Goal: Task Accomplishment & Management: Manage account settings

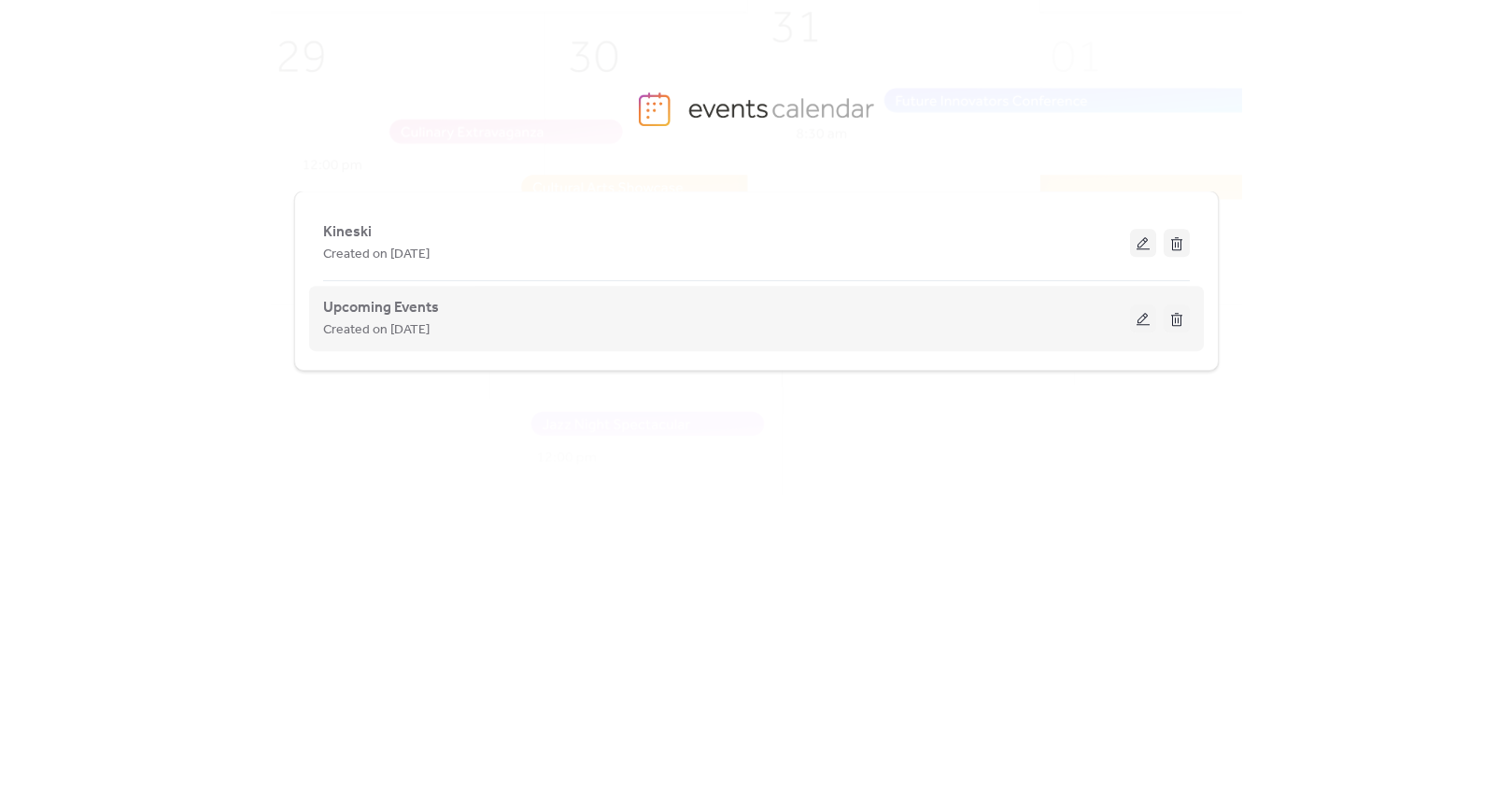
click at [531, 321] on div "Created on [DATE]" at bounding box center [727, 329] width 807 height 23
click at [1135, 325] on button at bounding box center [1142, 318] width 26 height 28
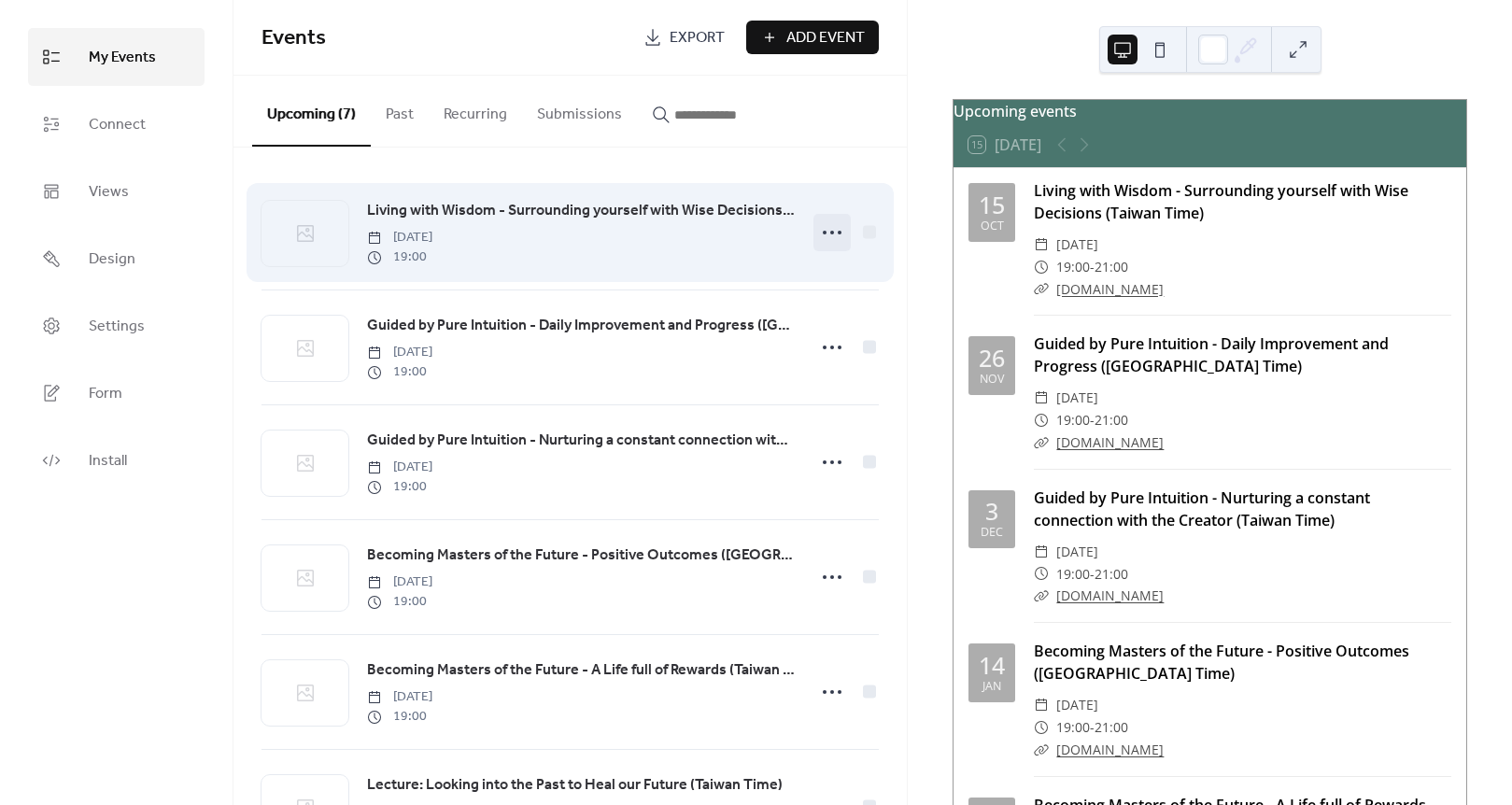
click at [827, 228] on icon at bounding box center [832, 232] width 30 height 30
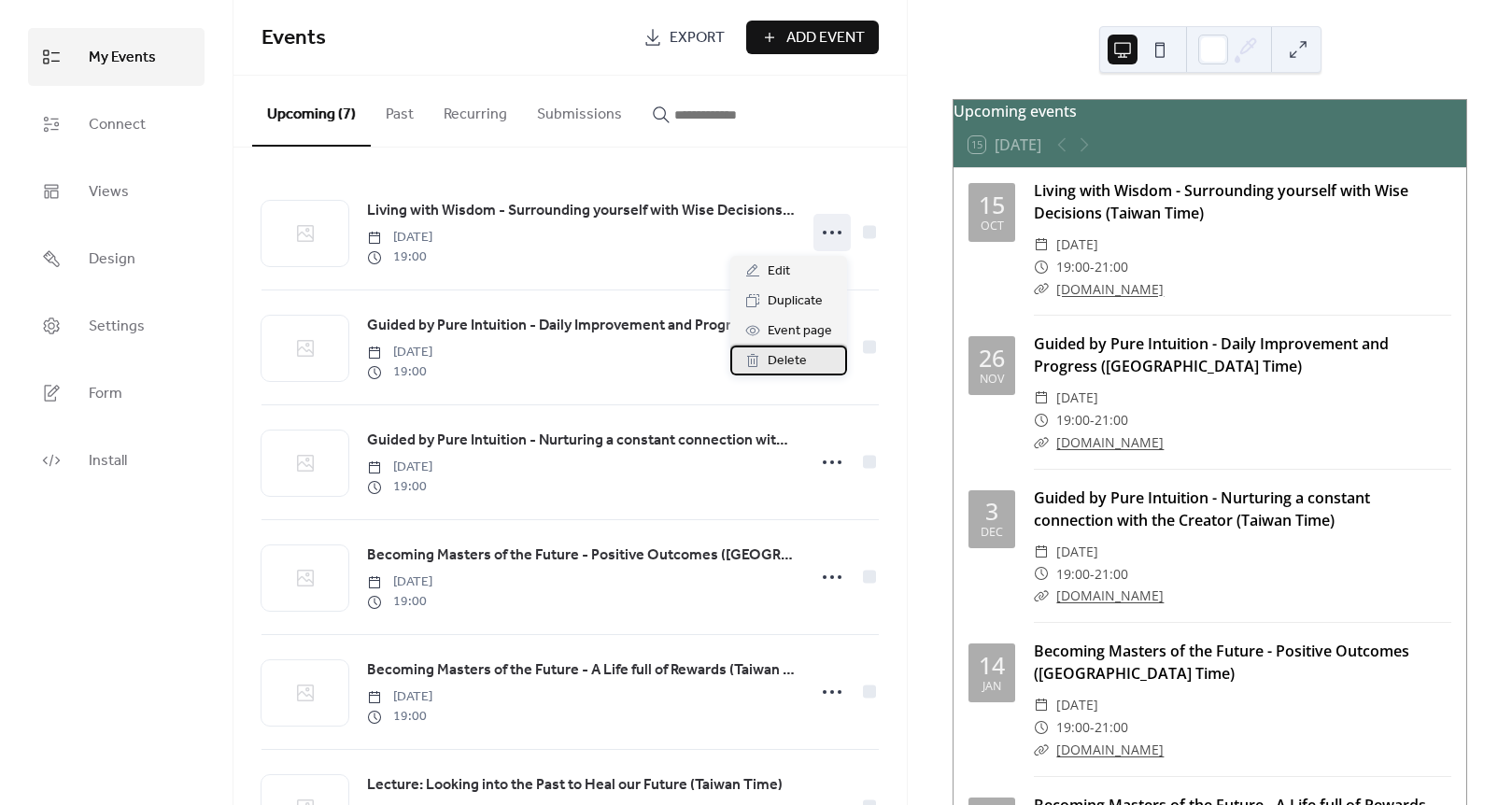
click at [796, 361] on span "Delete" at bounding box center [787, 361] width 40 height 23
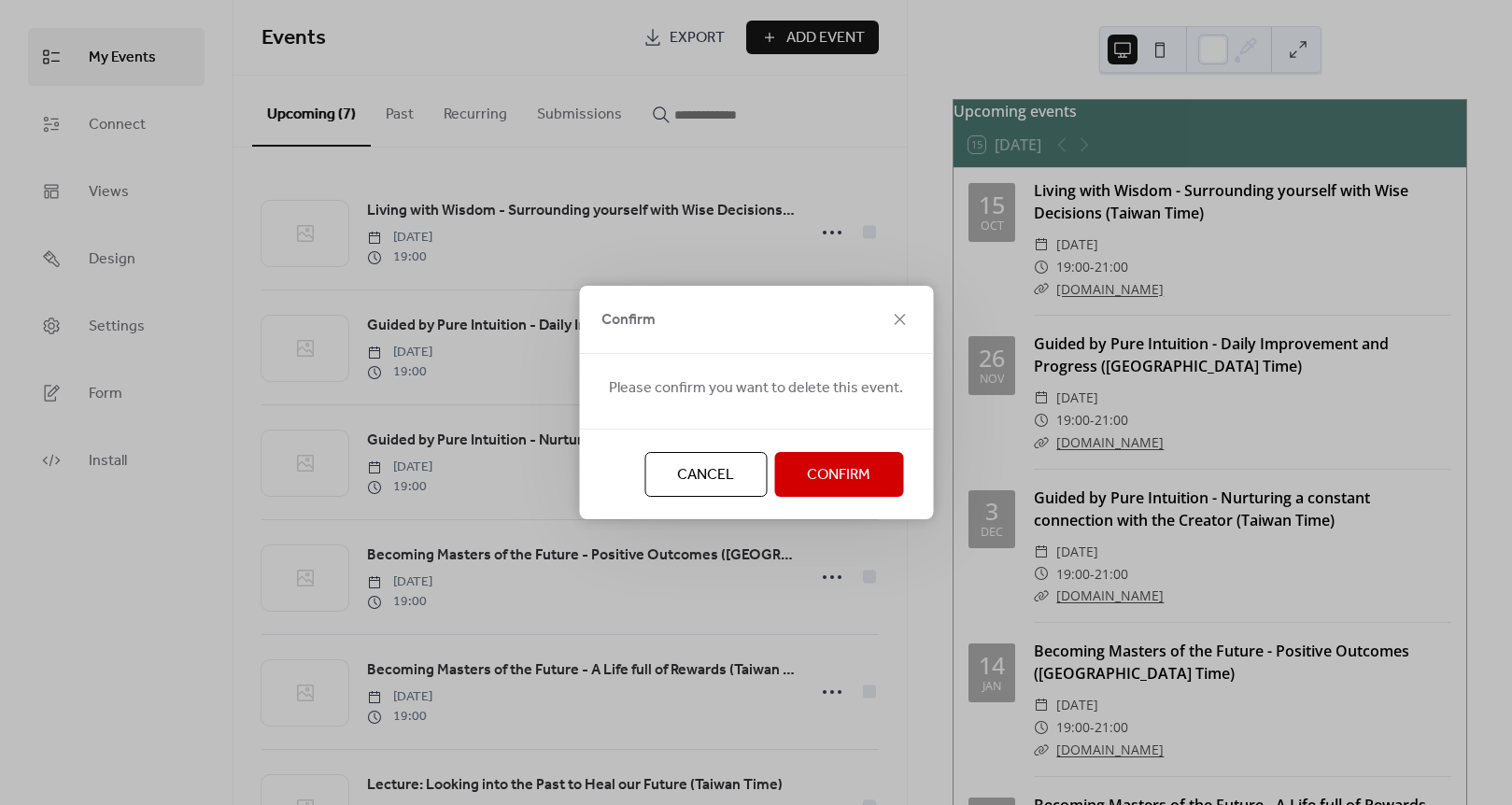
click at [813, 480] on span "Confirm" at bounding box center [839, 475] width 63 height 23
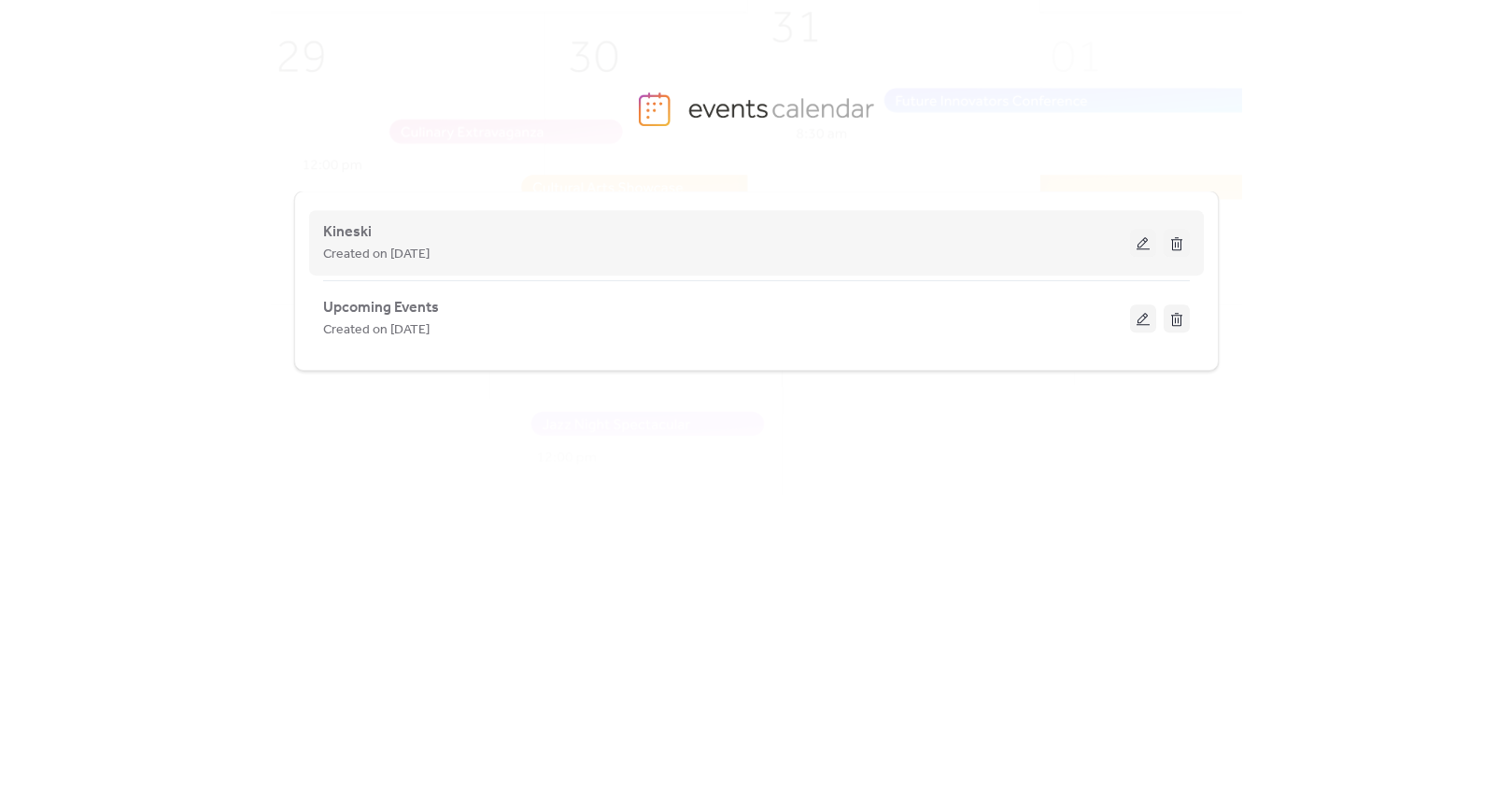
click at [1127, 247] on div "Created on [DATE]" at bounding box center [727, 253] width 807 height 23
click at [1136, 242] on button at bounding box center [1142, 242] width 26 height 28
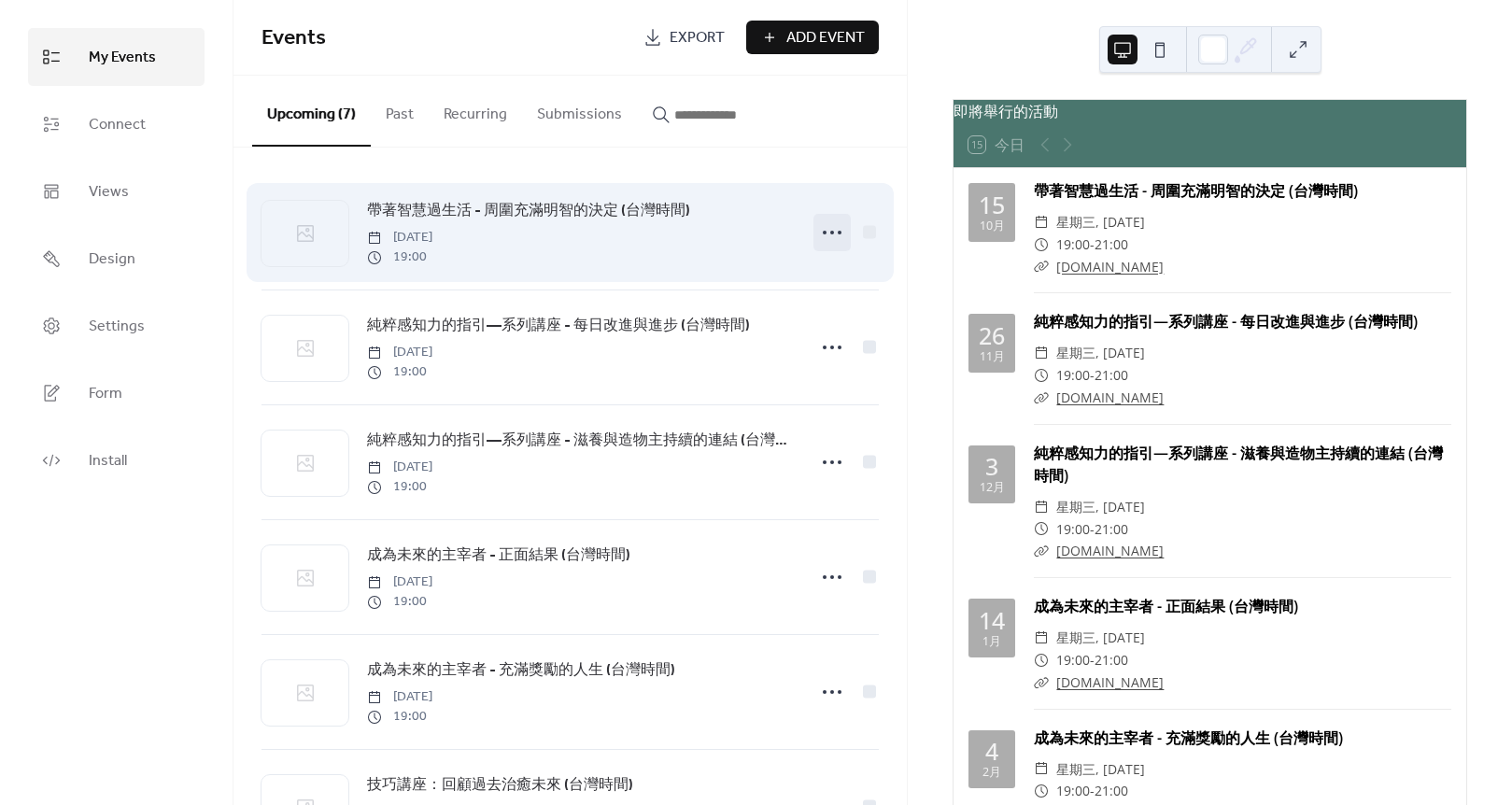
click at [841, 235] on icon at bounding box center [832, 232] width 30 height 30
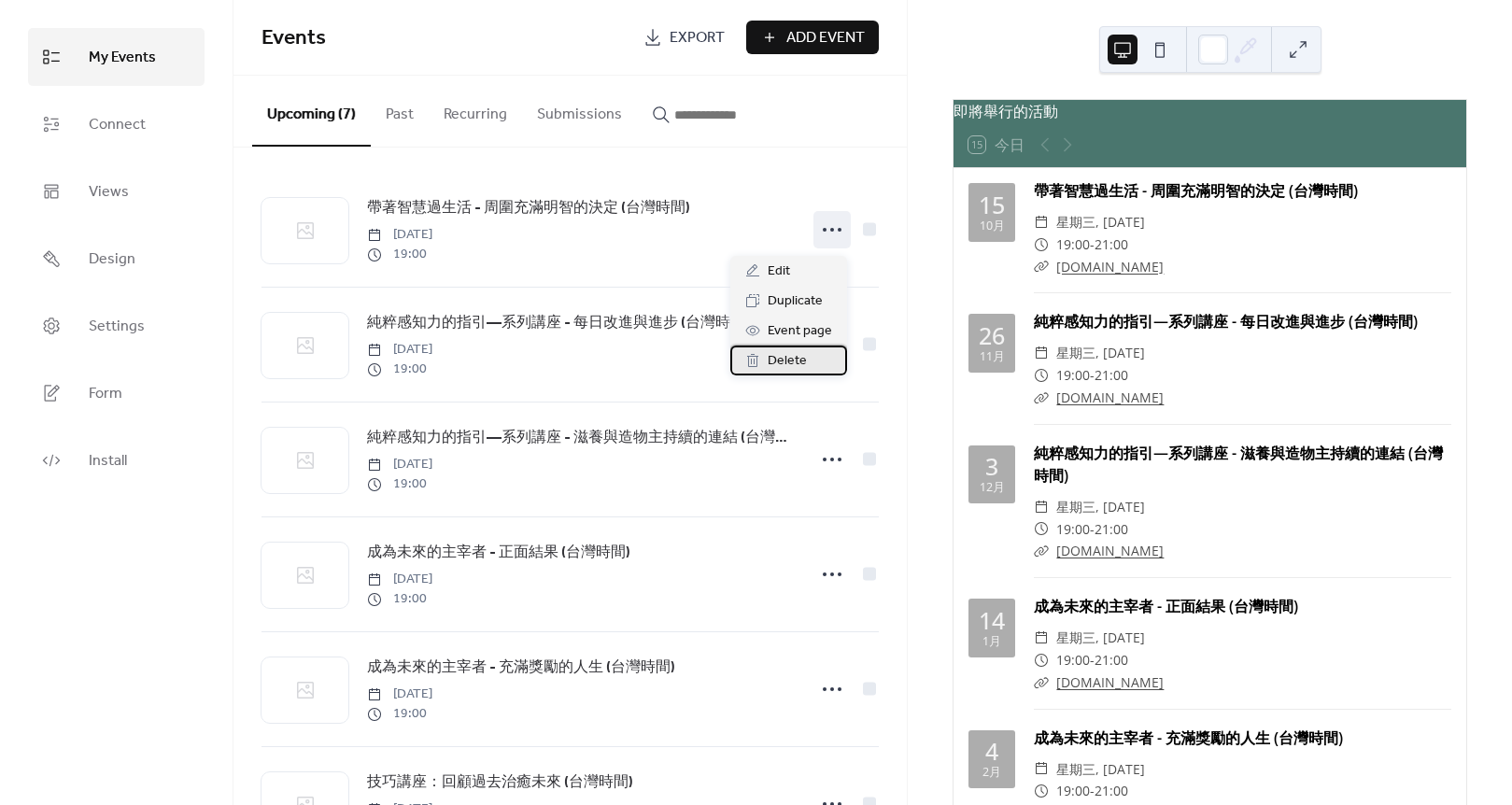
click at [806, 361] on span "Delete" at bounding box center [787, 361] width 40 height 23
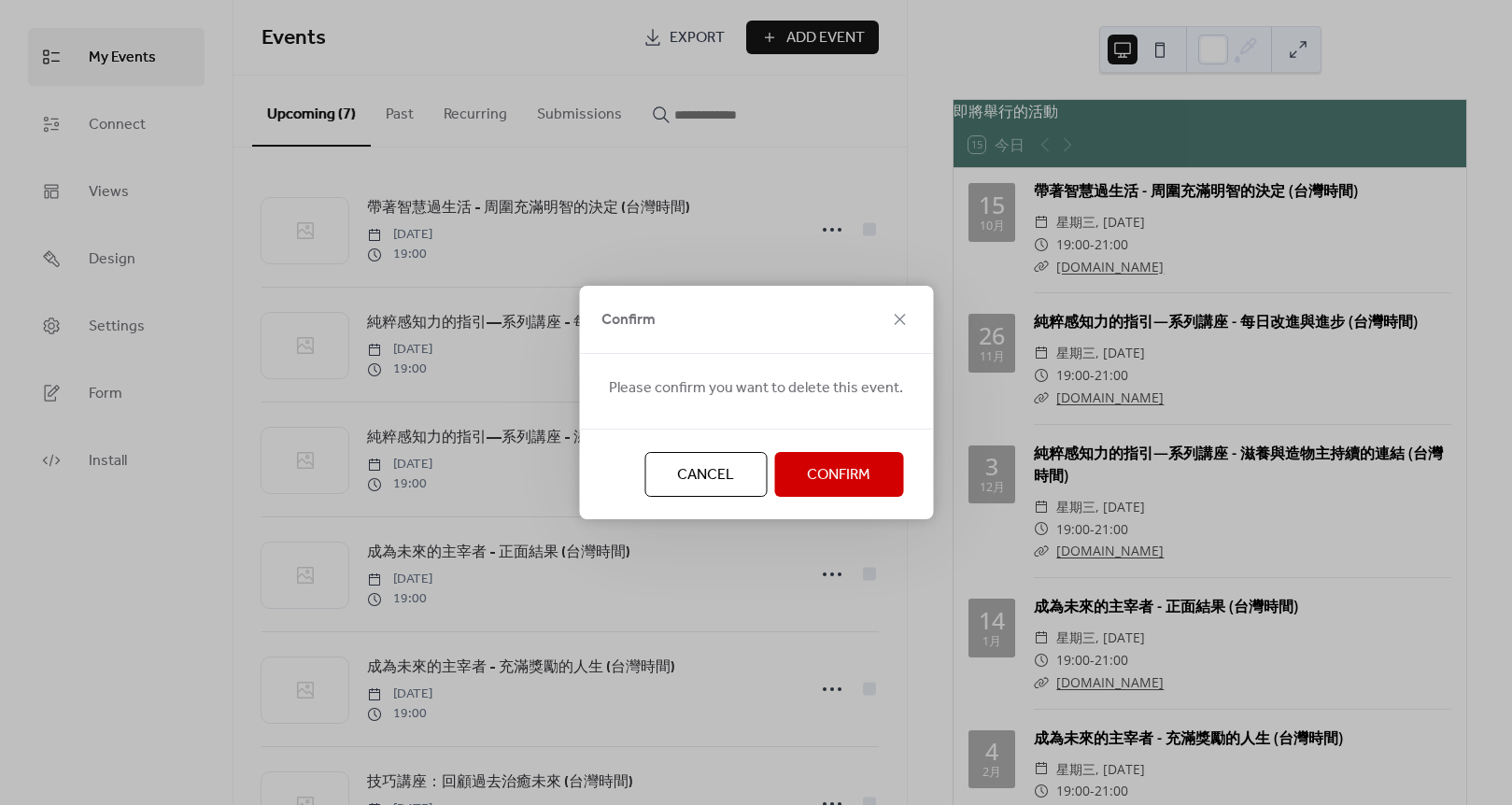
click at [852, 469] on span "Confirm" at bounding box center [839, 475] width 63 height 23
